Goal: Task Accomplishment & Management: Manage account settings

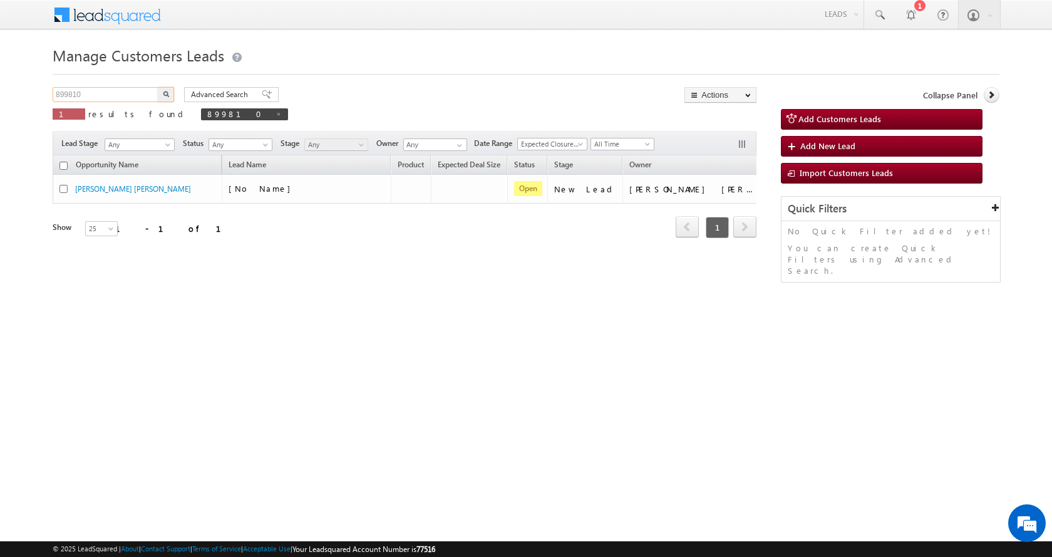
click at [77, 97] on input "899810" at bounding box center [106, 94] width 107 height 15
paste input "79117"
type input "879117"
click at [158, 87] on button "button" at bounding box center [166, 94] width 16 height 15
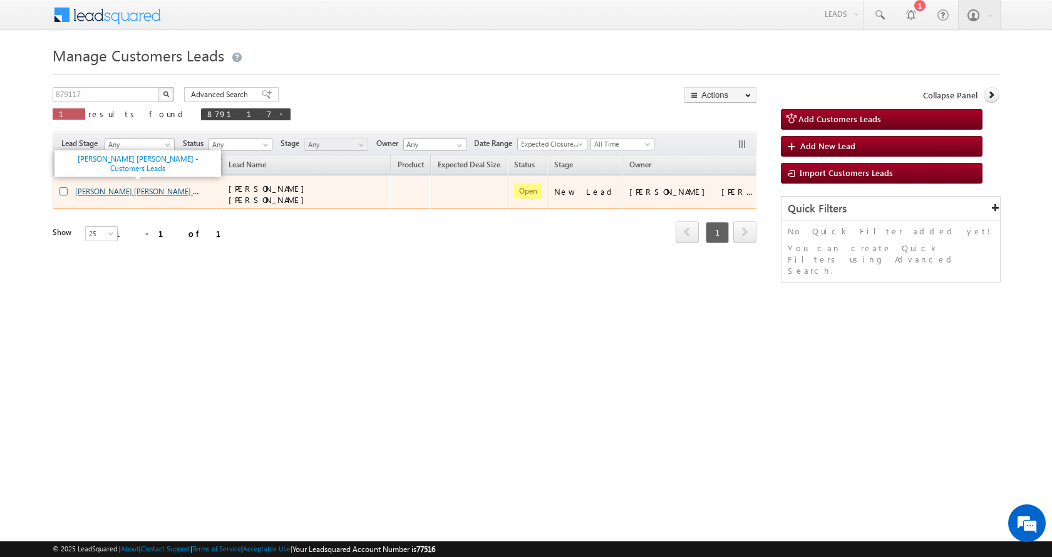
click at [135, 190] on link "[PERSON_NAME] [PERSON_NAME] - Customers Leads" at bounding box center [164, 190] width 178 height 11
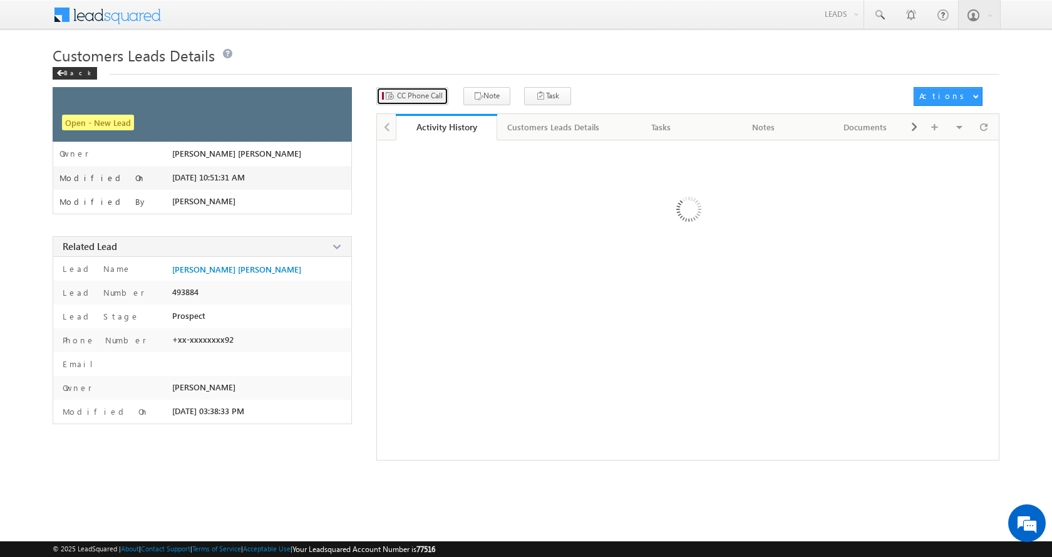
click at [421, 95] on span "CC Phone Call" at bounding box center [420, 95] width 46 height 11
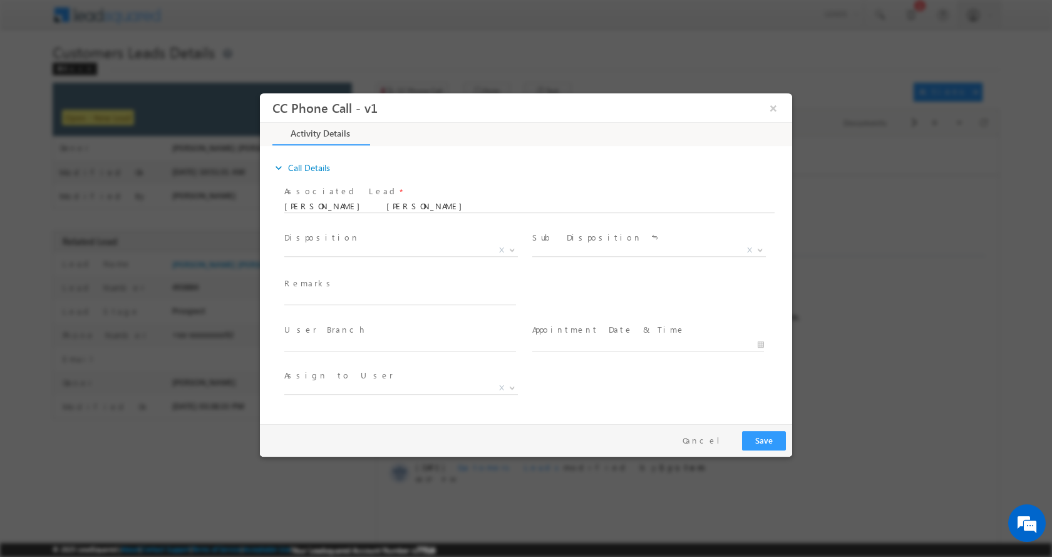
select select "[PERSON_NAME][EMAIL_ADDRESS][PERSON_NAME][DOMAIN_NAME]"
click at [331, 297] on input "text" at bounding box center [400, 298] width 232 height 13
type input "[PERSON_NAME] [PERSON_NAME]-8668288292-P+C-AGE-[DEMOGRAPHIC_DATA]-REG--LOAN-5 L…"
click at [518, 253] on span "X" at bounding box center [401, 250] width 234 height 13
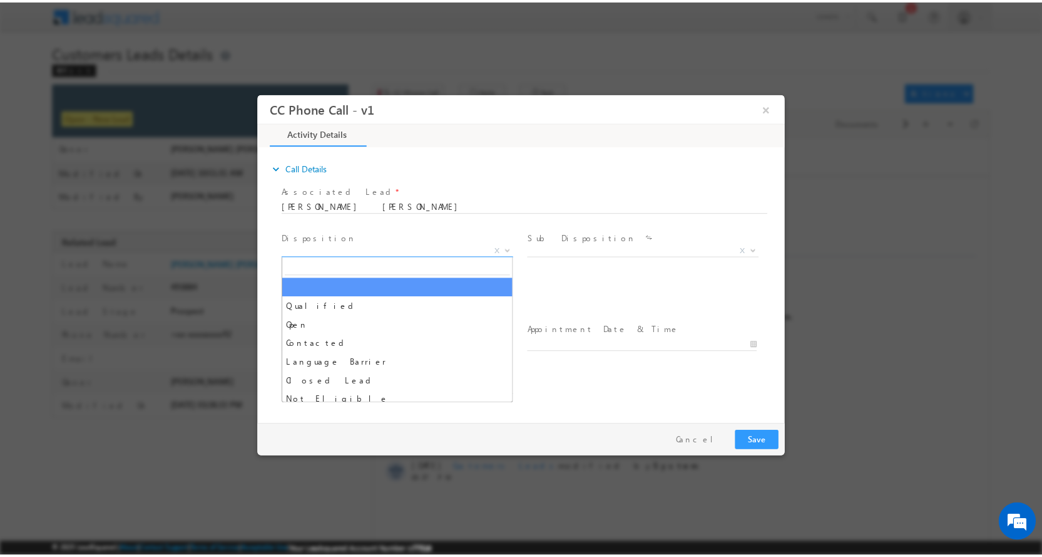
scroll to position [0, 0]
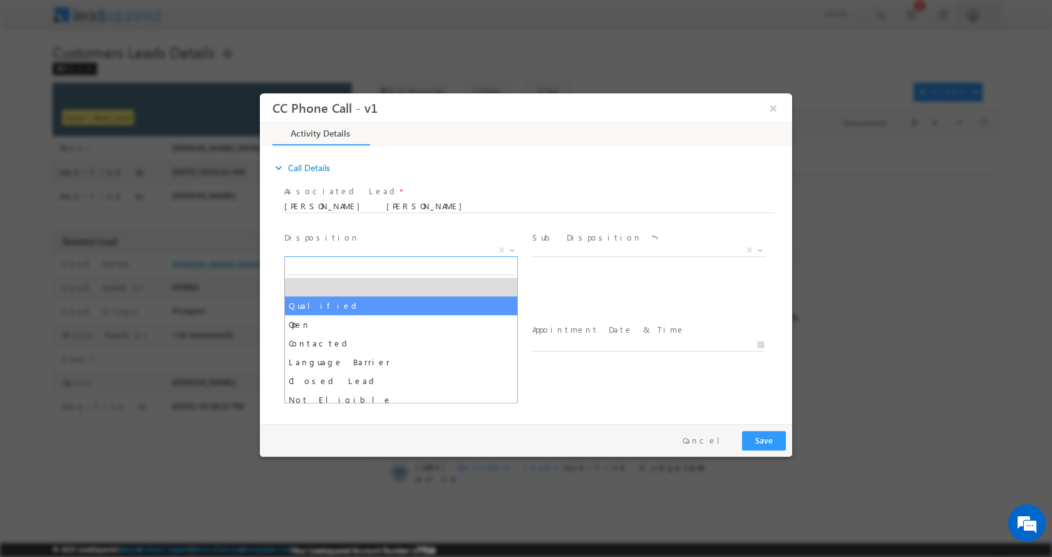
select select "Qualified"
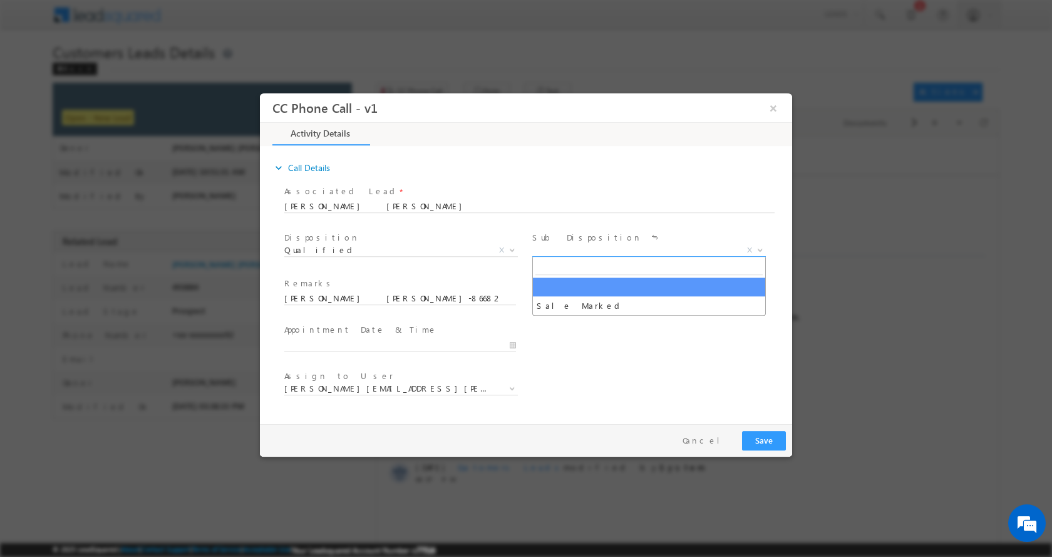
click at [756, 247] on b at bounding box center [760, 249] width 8 height 4
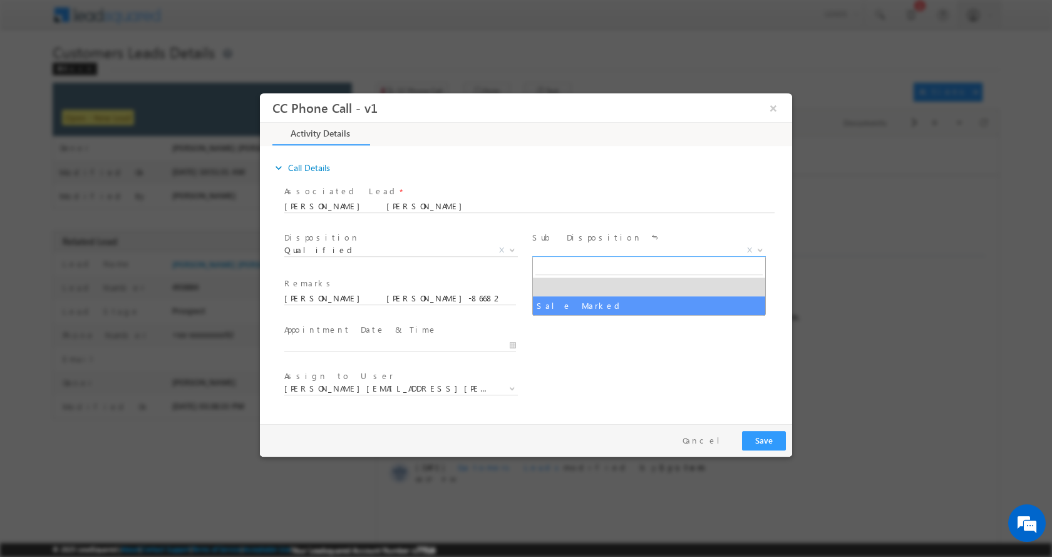
select select "Sale Marked"
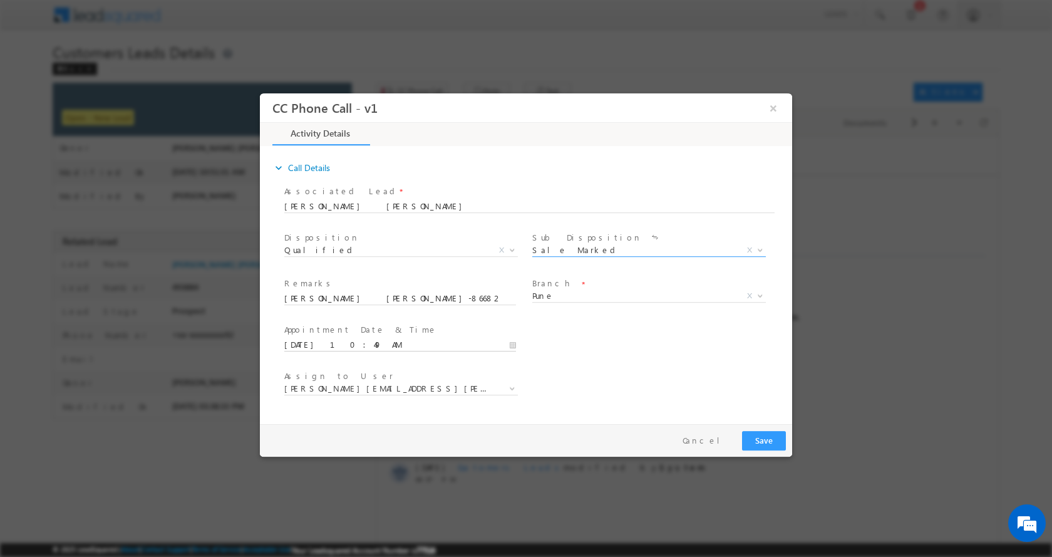
click at [514, 346] on input "[DATE] 10:49 AM" at bounding box center [400, 344] width 232 height 13
type input "[DATE] 11:49 AM"
type input "11"
click at [332, 322] on span at bounding box center [331, 323] width 9 height 9
type input "[DATE] 12:49 PM"
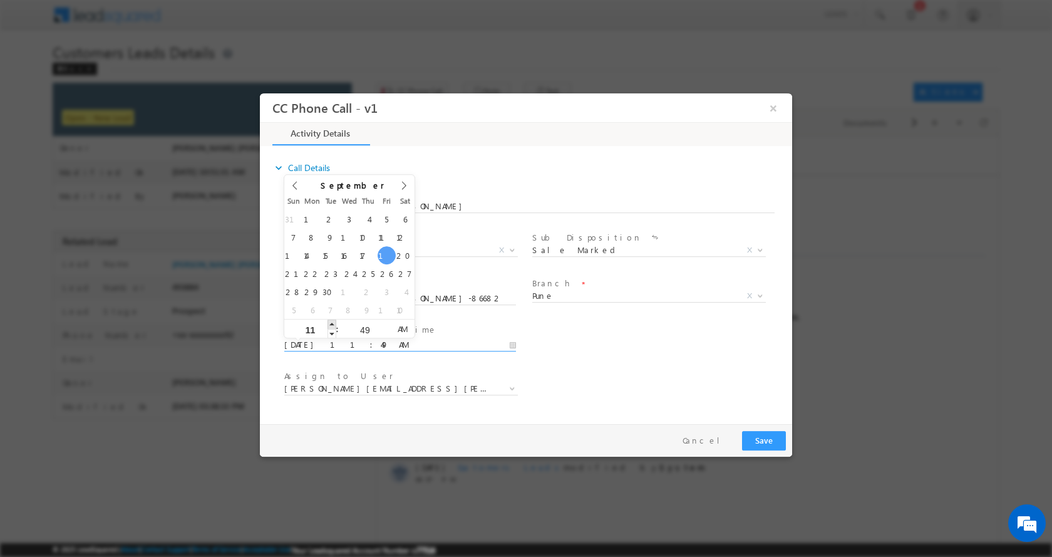
type input "12"
click at [332, 322] on span at bounding box center [331, 323] width 9 height 9
click at [614, 352] on div "User Branch * Appointment Date & Time * [DATE] 12:49 PM" at bounding box center [537, 343] width 510 height 46
click at [754, 435] on button "Save" at bounding box center [764, 439] width 44 height 19
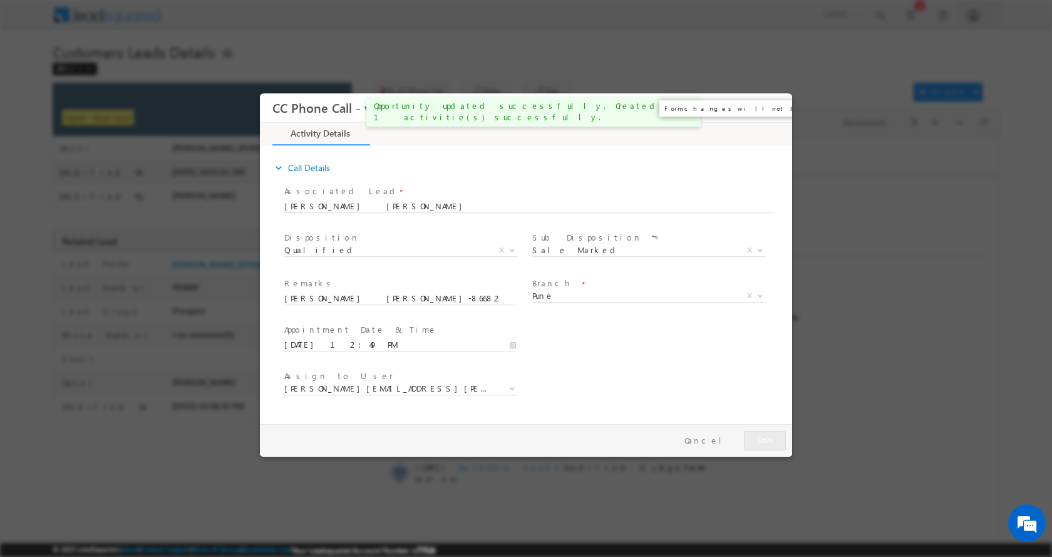
click at [772, 110] on button "×" at bounding box center [773, 107] width 21 height 23
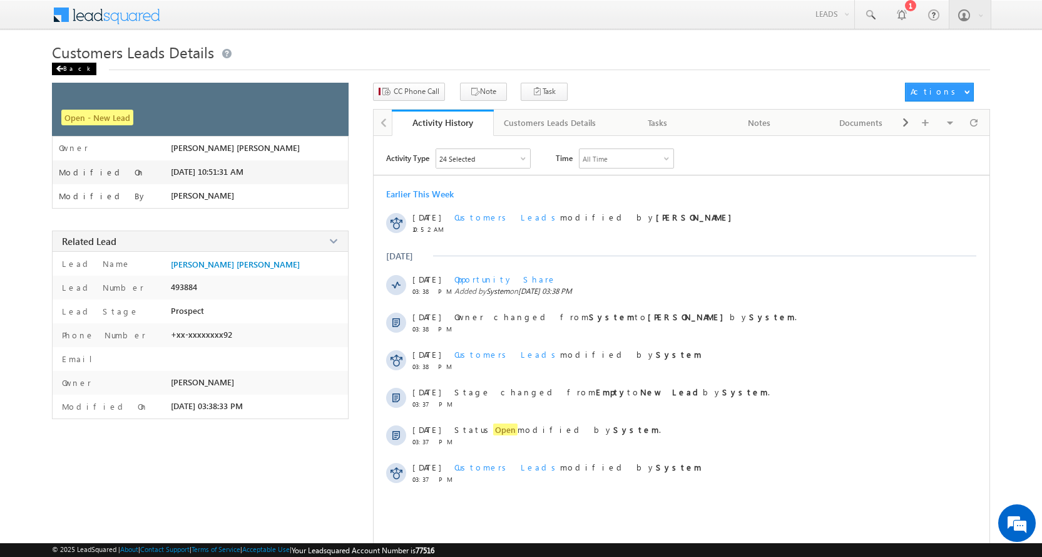
click at [65, 72] on div "Back" at bounding box center [74, 69] width 44 height 13
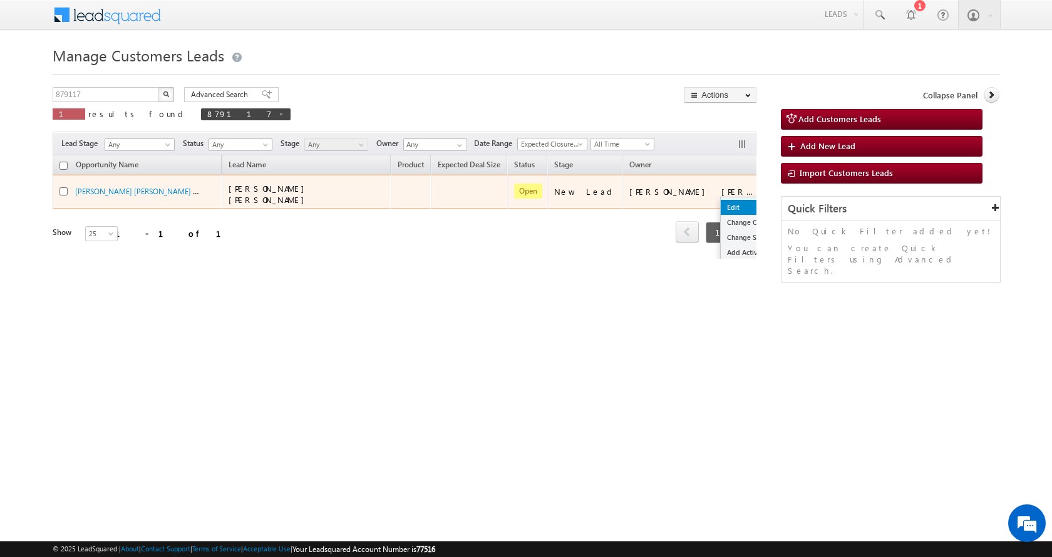
click at [721, 205] on link "Edit" at bounding box center [752, 207] width 63 height 15
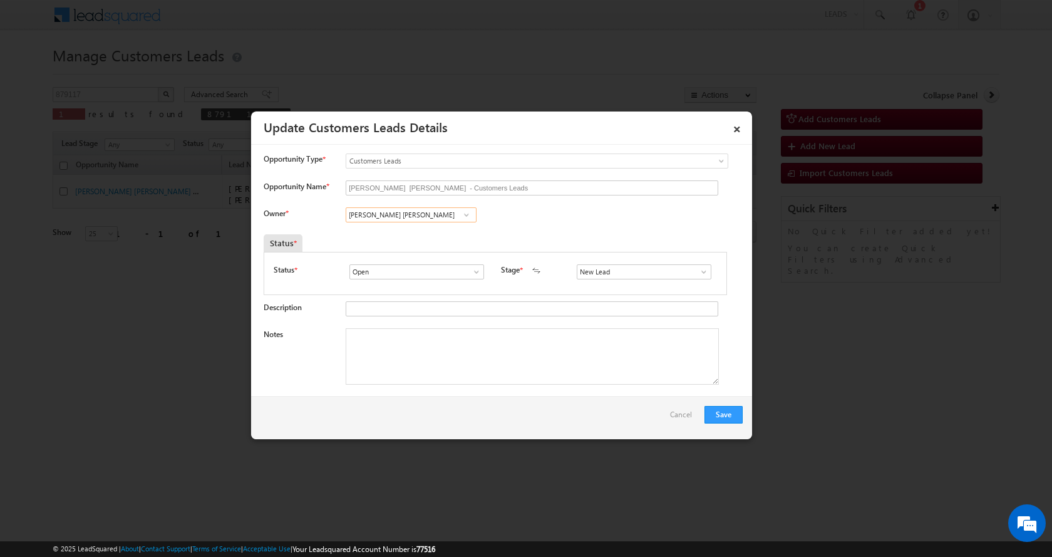
click at [369, 211] on input "[PERSON_NAME] [PERSON_NAME]" at bounding box center [411, 214] width 131 height 15
paste input
click at [432, 252] on link "Sakshi Shrikant Desai sakshi.desai@sgrlimited.in" at bounding box center [411, 256] width 131 height 24
type input "[PERSON_NAME] [PERSON_NAME]"
click at [394, 344] on textarea "Notes" at bounding box center [532, 356] width 373 height 56
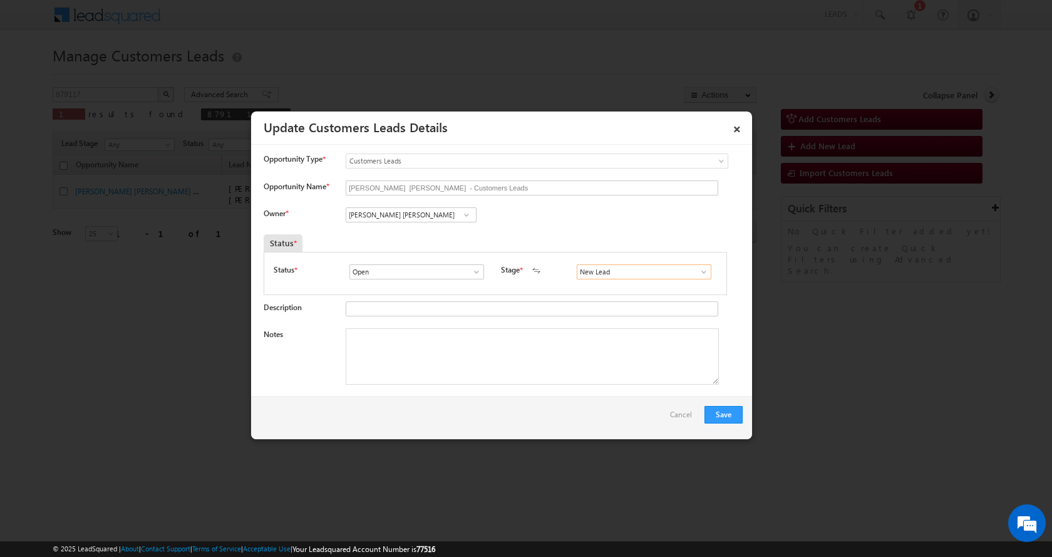
click at [646, 274] on input "New Lead" at bounding box center [644, 271] width 135 height 15
click at [698, 272] on span at bounding box center [703, 272] width 13 height 10
click at [603, 323] on link "Sales Marked" at bounding box center [644, 324] width 134 height 14
type input "Sales Marked"
click at [379, 358] on textarea "Notes" at bounding box center [532, 356] width 373 height 56
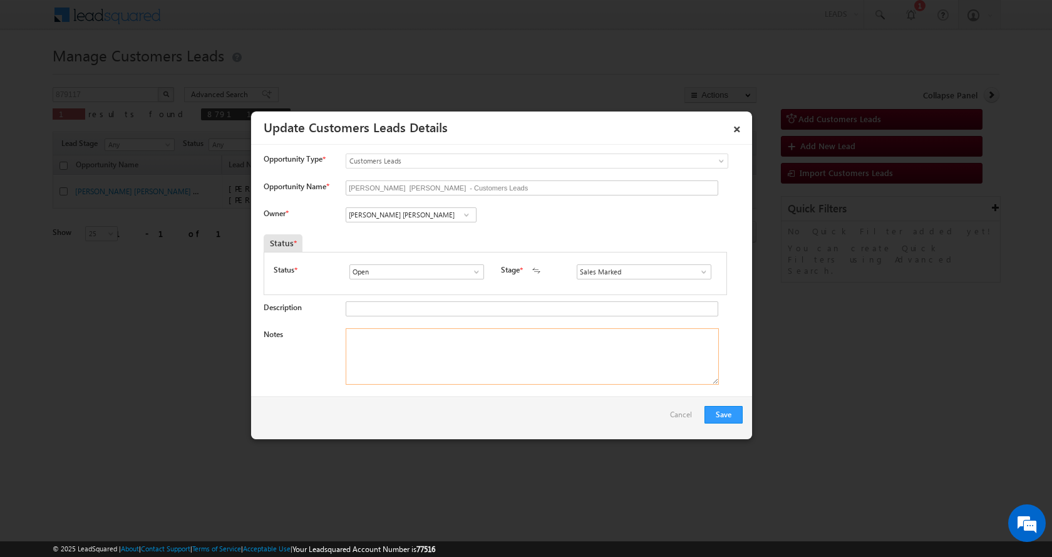
paste textarea "KRISHNA BHAGWAN SINGH-8668288292-P+C-AGE-39-REG--LOAN-5 L-PV--BUSINESS-INCOME-5…"
type textarea "KRISHNA BHAGWAN SINGH-8668288292-P+C-AGE-39-REG--LOAN-5 L-PV--BUSINESS-INCOME-5…"
click at [728, 413] on button "Save" at bounding box center [723, 415] width 38 height 18
